Goal: Task Accomplishment & Management: Use online tool/utility

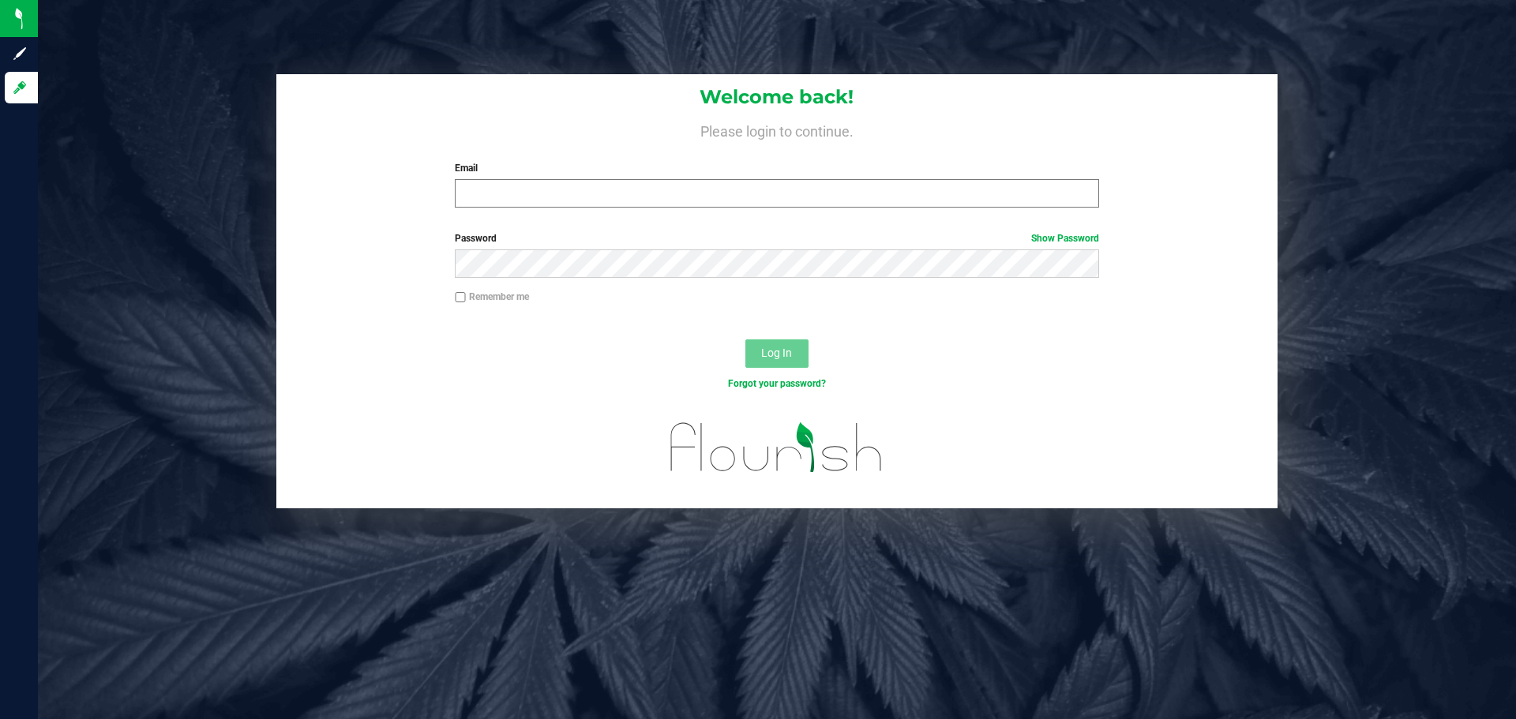
drag, startPoint x: 1008, startPoint y: 171, endPoint x: 1017, endPoint y: 197, distance: 27.5
click at [1008, 171] on label "Email" at bounding box center [777, 168] width 644 height 14
click at [1008, 179] on input "Email" at bounding box center [777, 193] width 644 height 28
click at [1012, 187] on input "Email" at bounding box center [777, 193] width 644 height 28
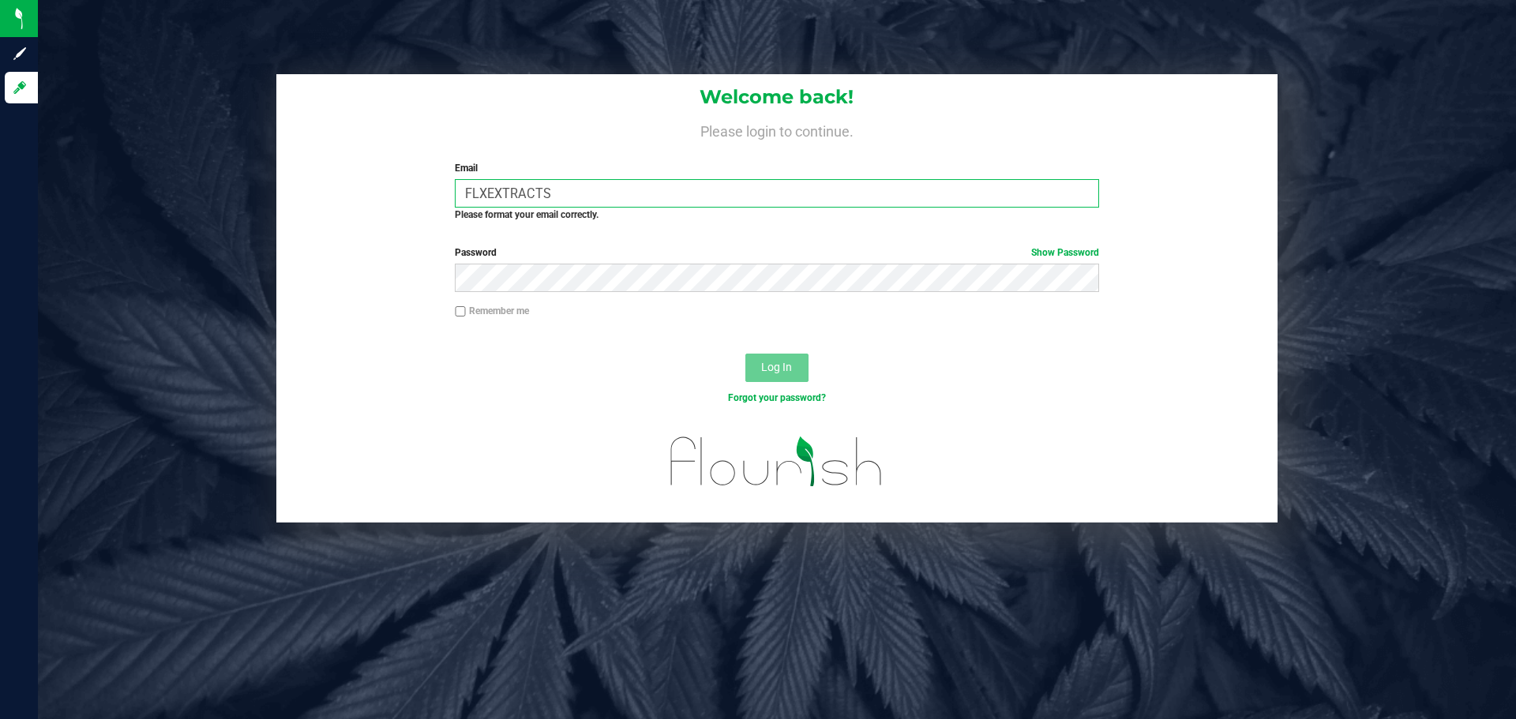
type input "[EMAIL_ADDRESS][DOMAIN_NAME]"
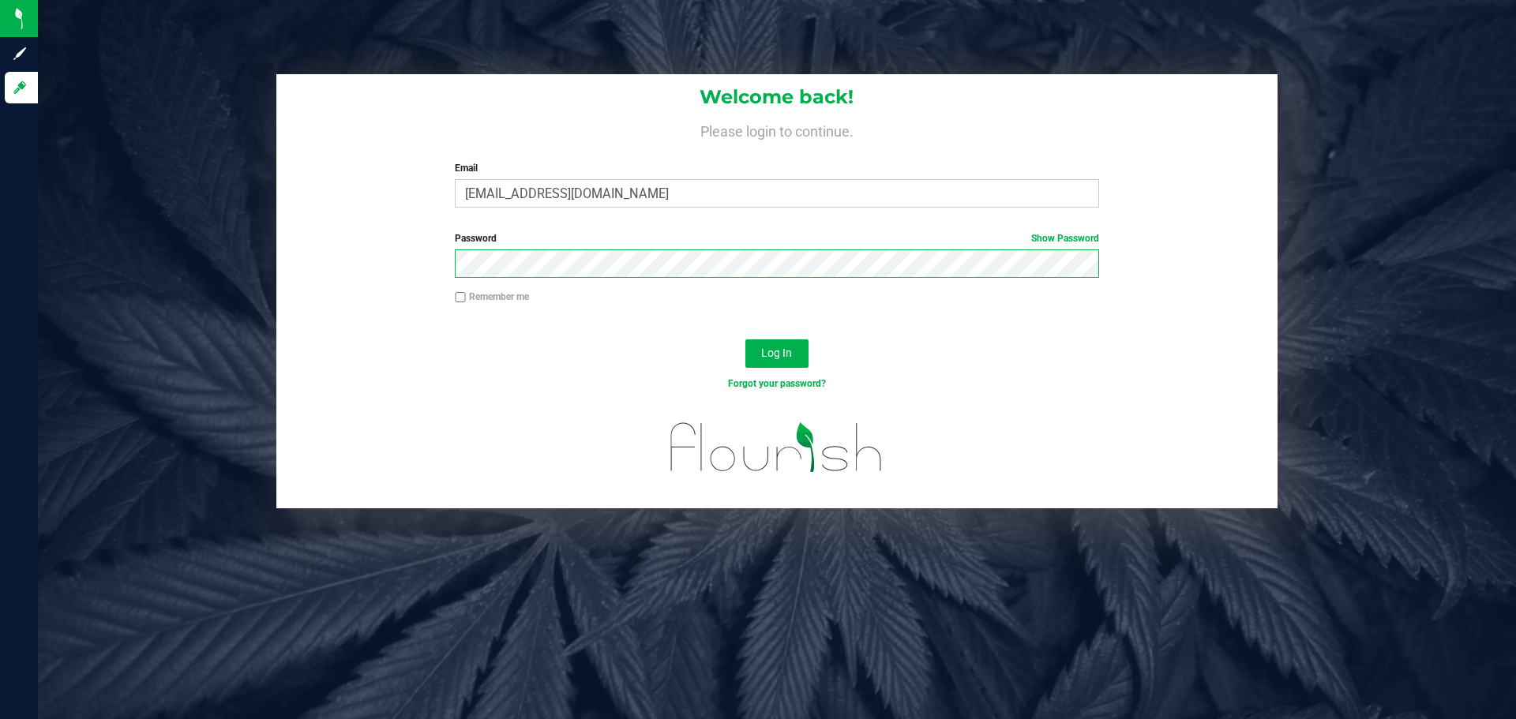
click at [745, 340] on button "Log In" at bounding box center [776, 354] width 63 height 28
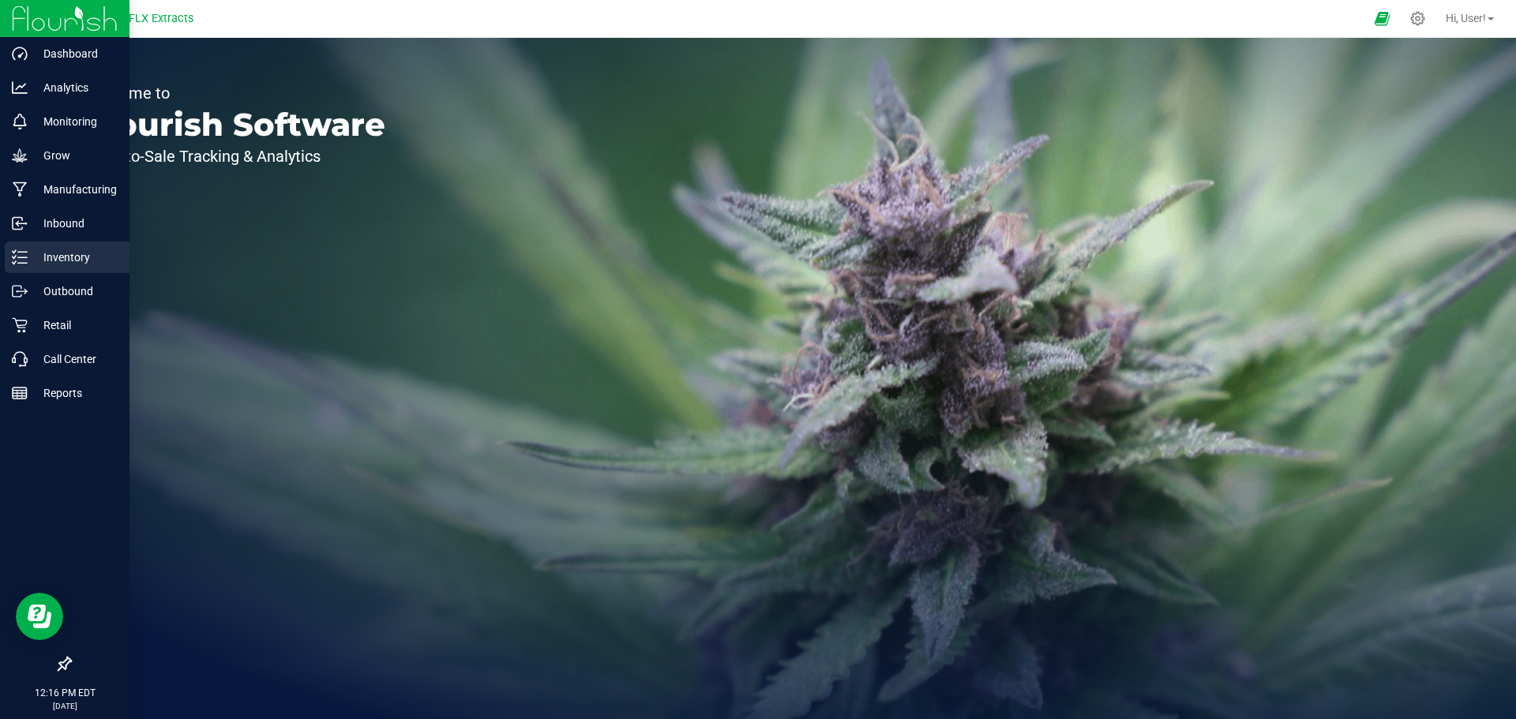
click at [61, 245] on div "Inventory" at bounding box center [67, 258] width 125 height 32
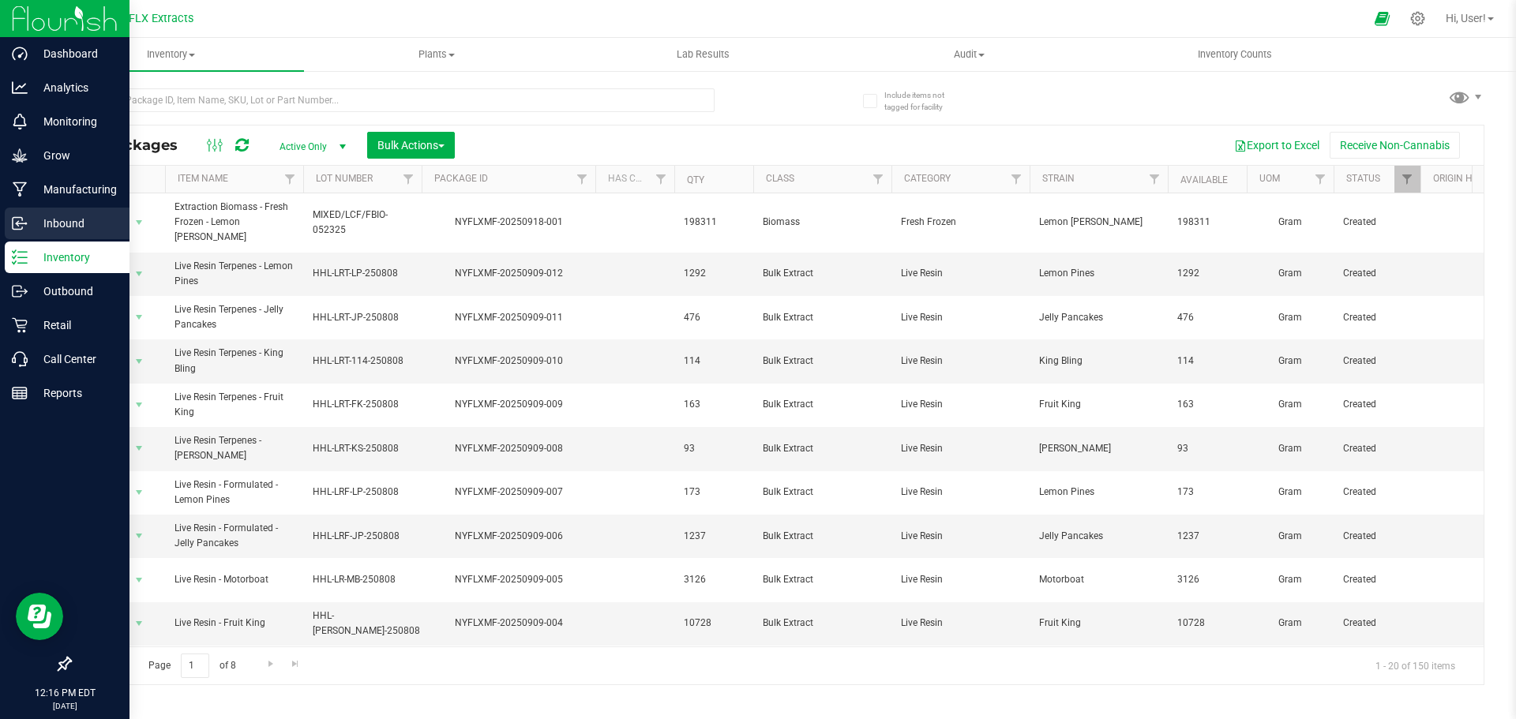
click at [77, 230] on p "Inbound" at bounding box center [75, 223] width 95 height 19
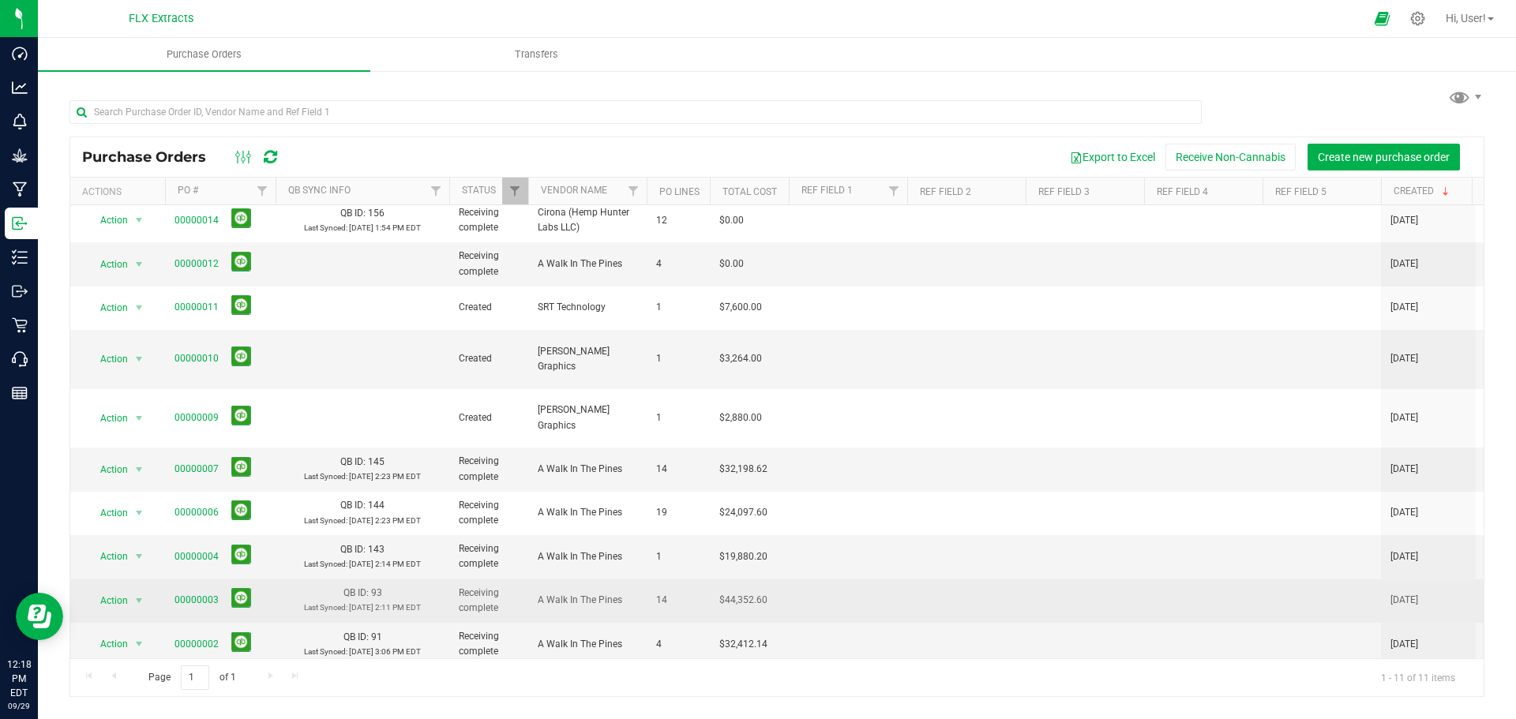
scroll to position [22, 0]
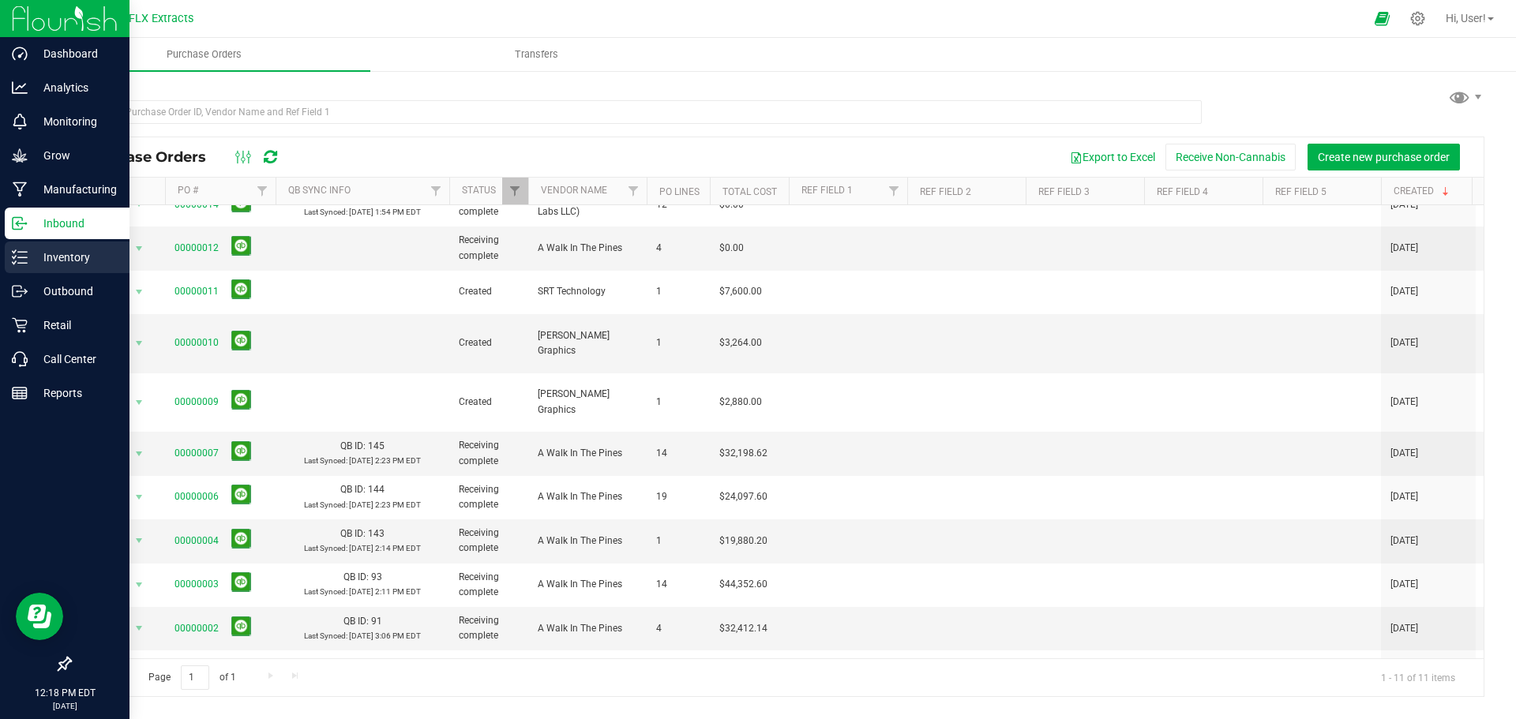
click at [34, 255] on p "Inventory" at bounding box center [75, 257] width 95 height 19
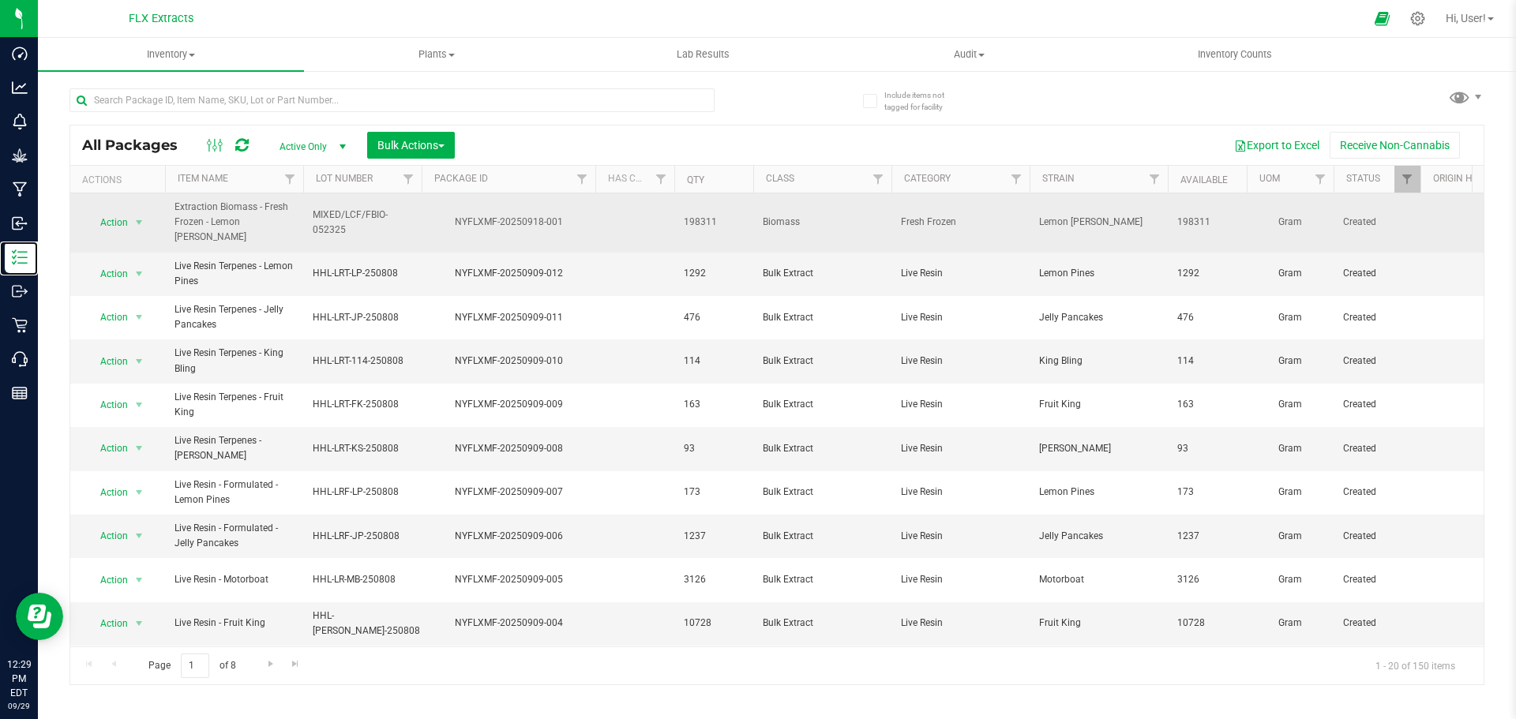
scroll to position [79, 0]
